Goal: Task Accomplishment & Management: Manage account settings

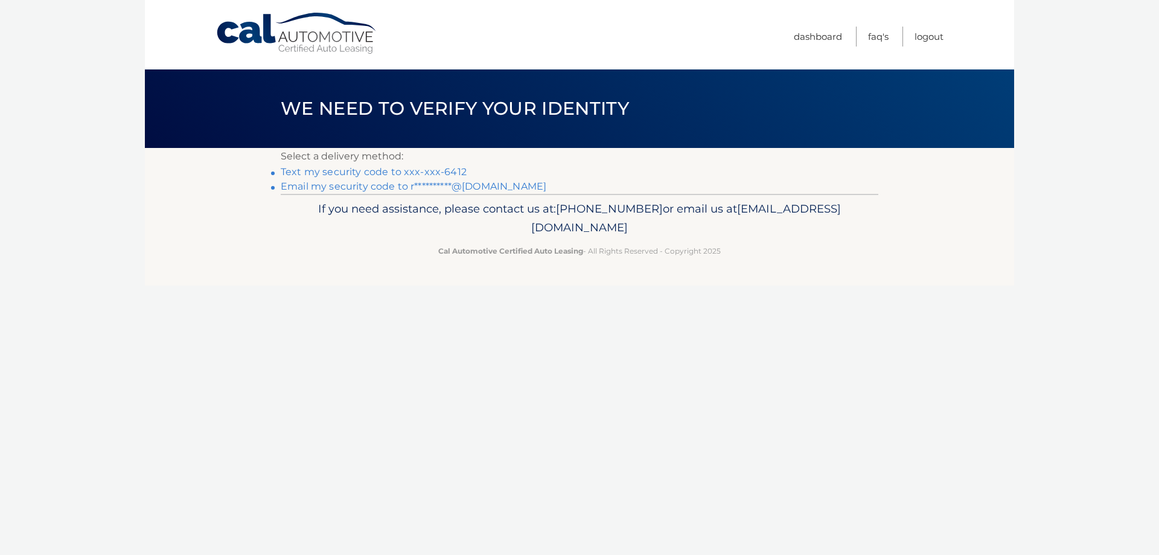
click at [422, 170] on link "Text my security code to xxx-xxx-6412" at bounding box center [374, 171] width 186 height 11
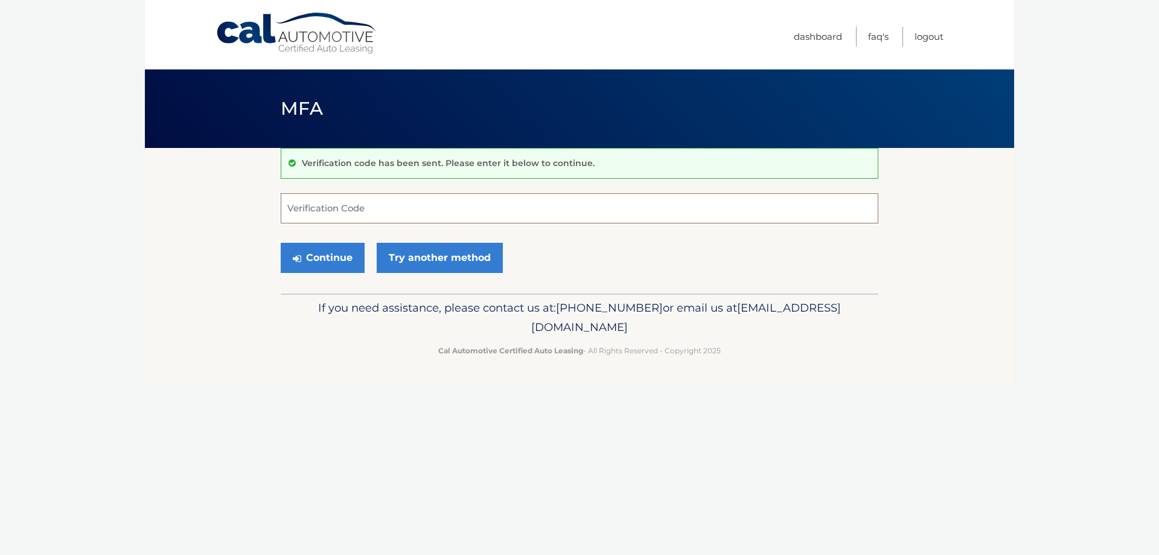
click at [410, 208] on input "Verification Code" at bounding box center [579, 208] width 597 height 30
type input "813395"
click at [323, 256] on button "Continue" at bounding box center [323, 258] width 84 height 30
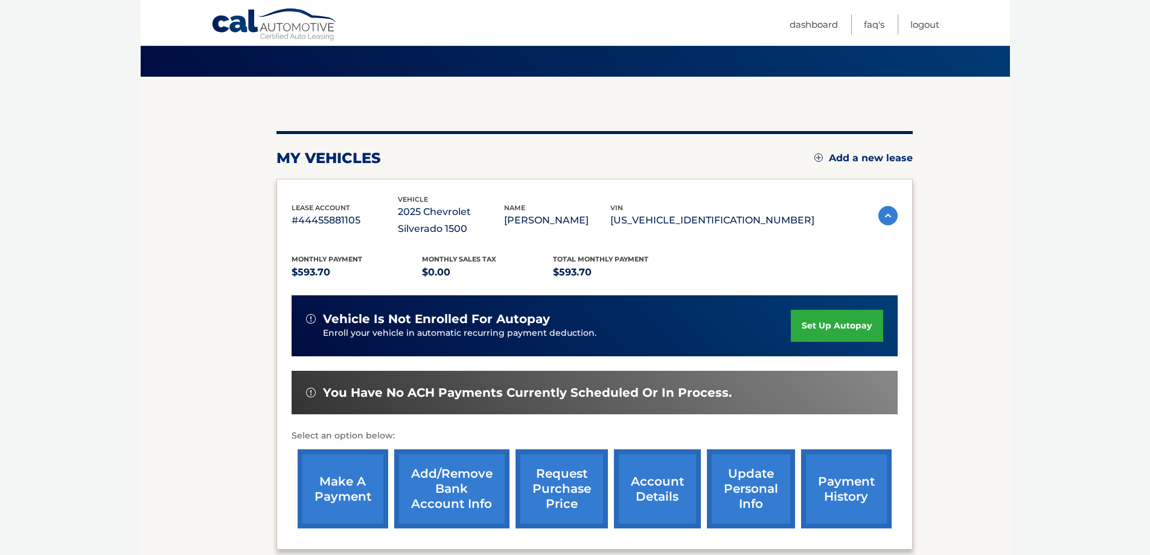
scroll to position [181, 0]
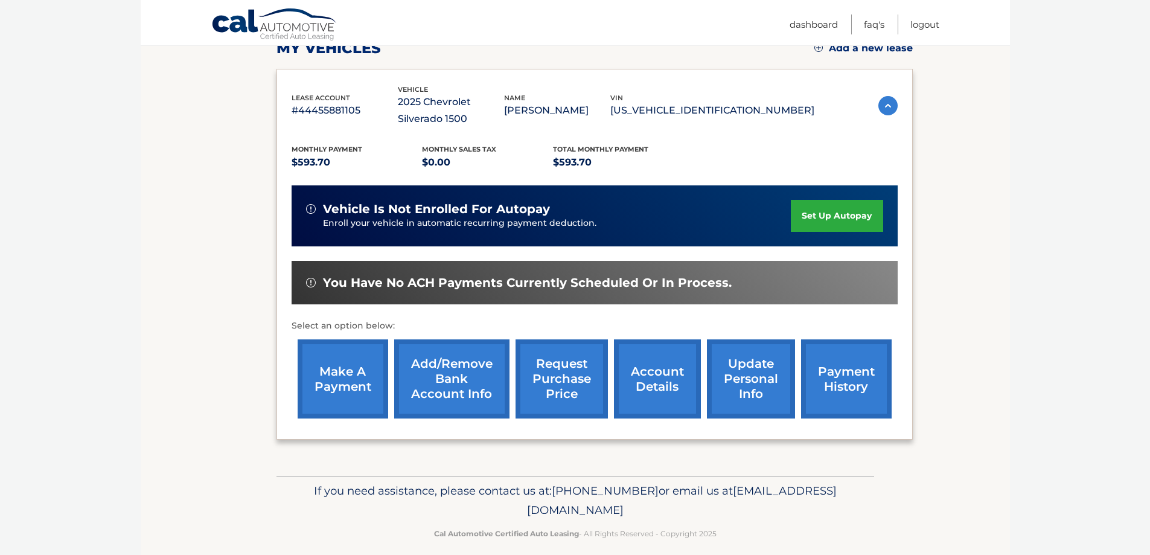
click at [358, 386] on link "make a payment" at bounding box center [342, 378] width 91 height 79
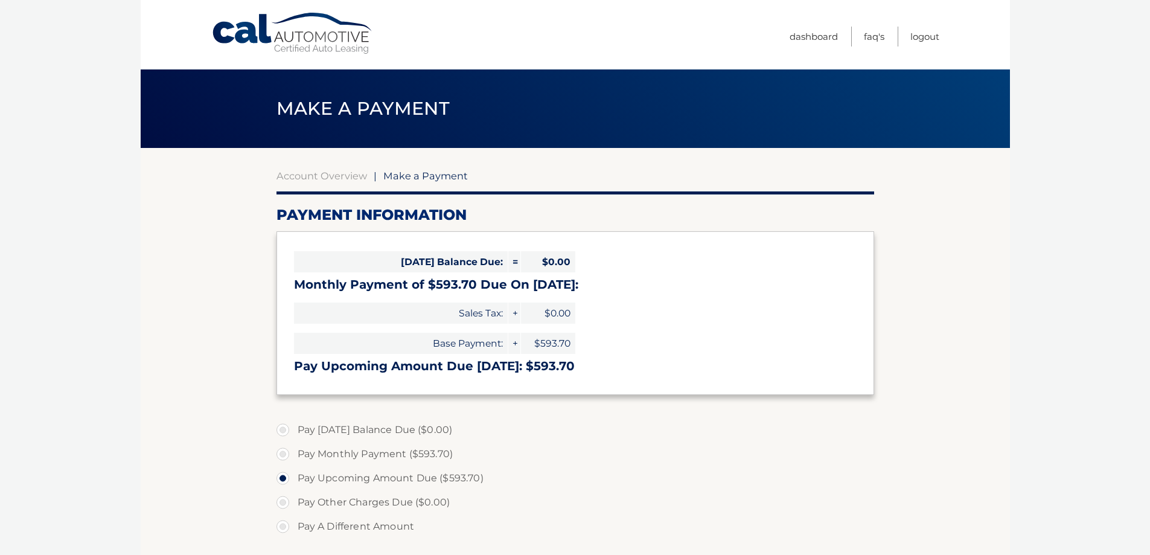
select select "Yjk3M2U2ZGYtOGVlYS00Mzg0LWI4OTQtYjc4MDZjYjdlYmU5"
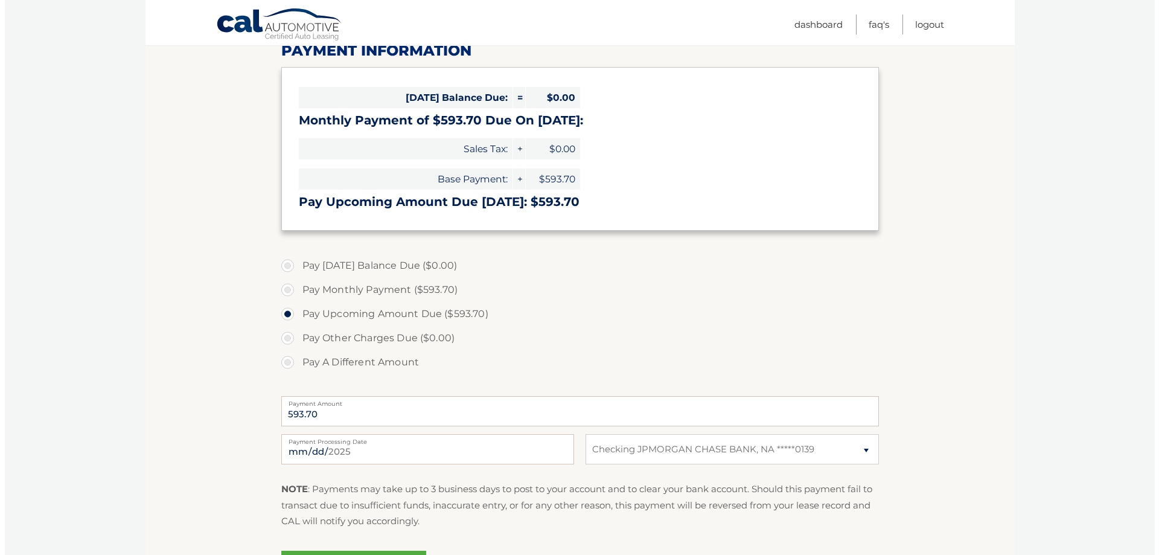
scroll to position [302, 0]
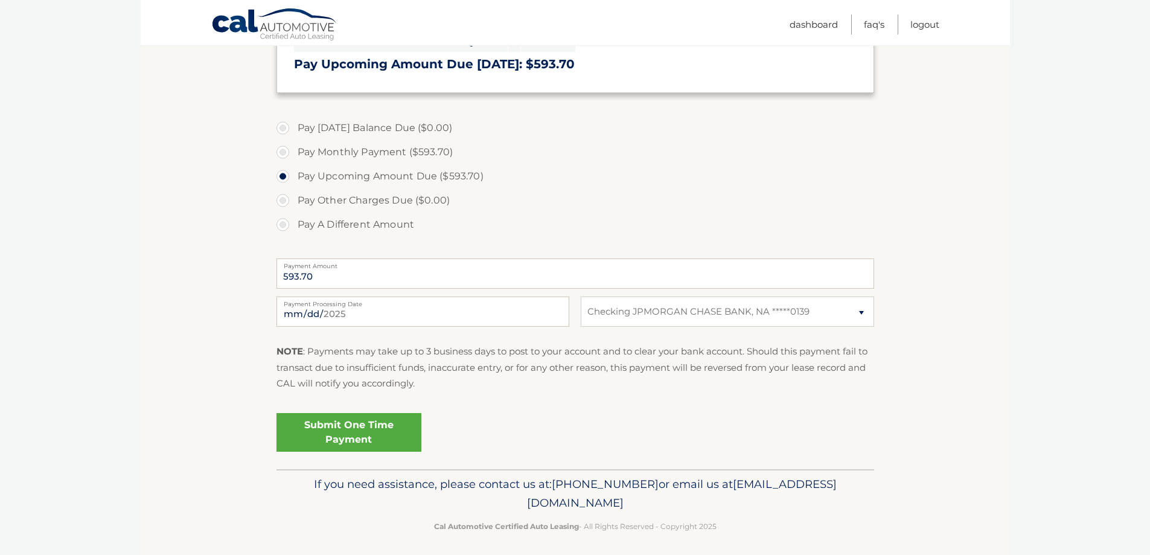
click at [357, 428] on link "Submit One Time Payment" at bounding box center [348, 432] width 145 height 39
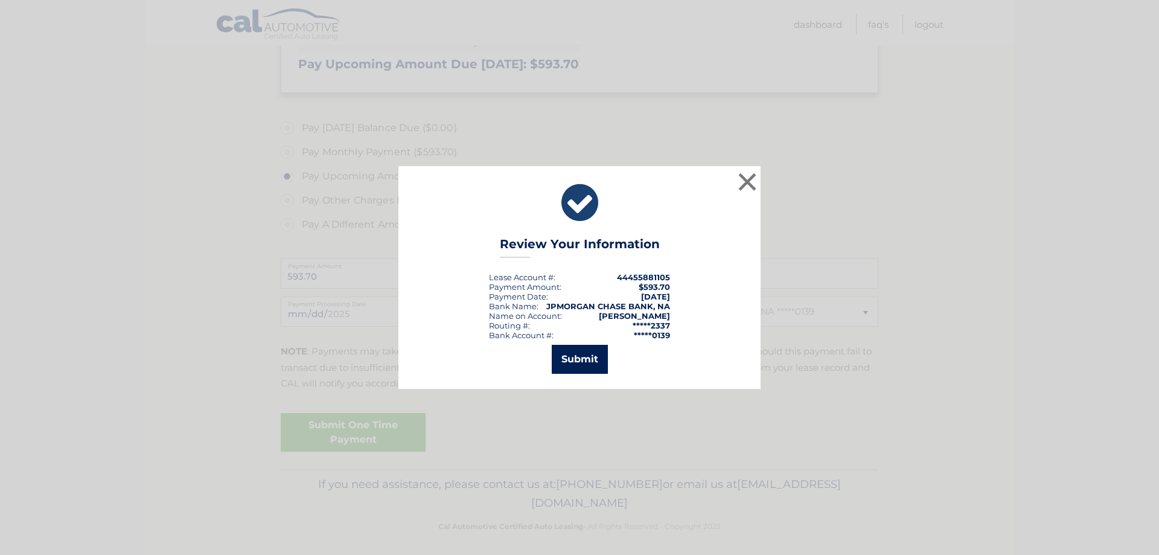
click at [576, 354] on button "Submit" at bounding box center [580, 359] width 56 height 29
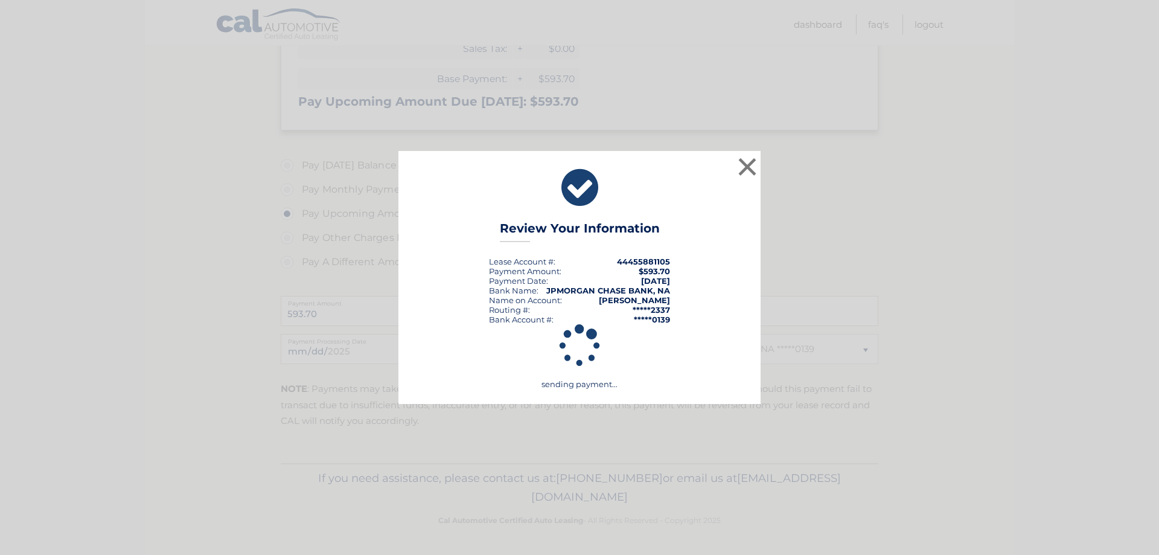
scroll to position [264, 0]
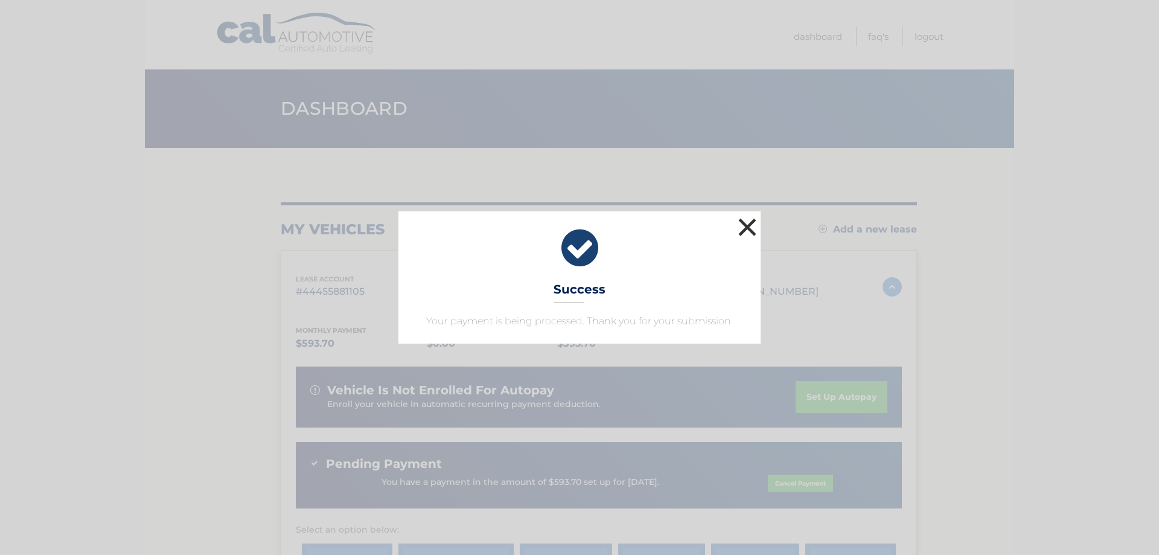
click at [749, 228] on button "×" at bounding box center [747, 227] width 24 height 24
